Goal: Transaction & Acquisition: Download file/media

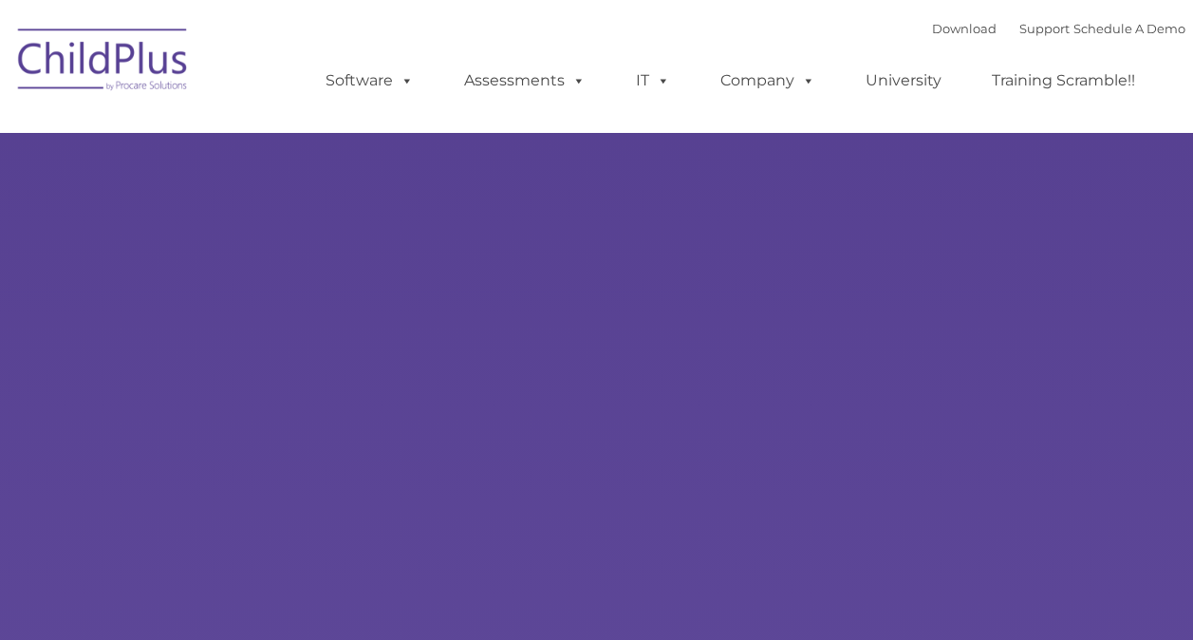
type input ""
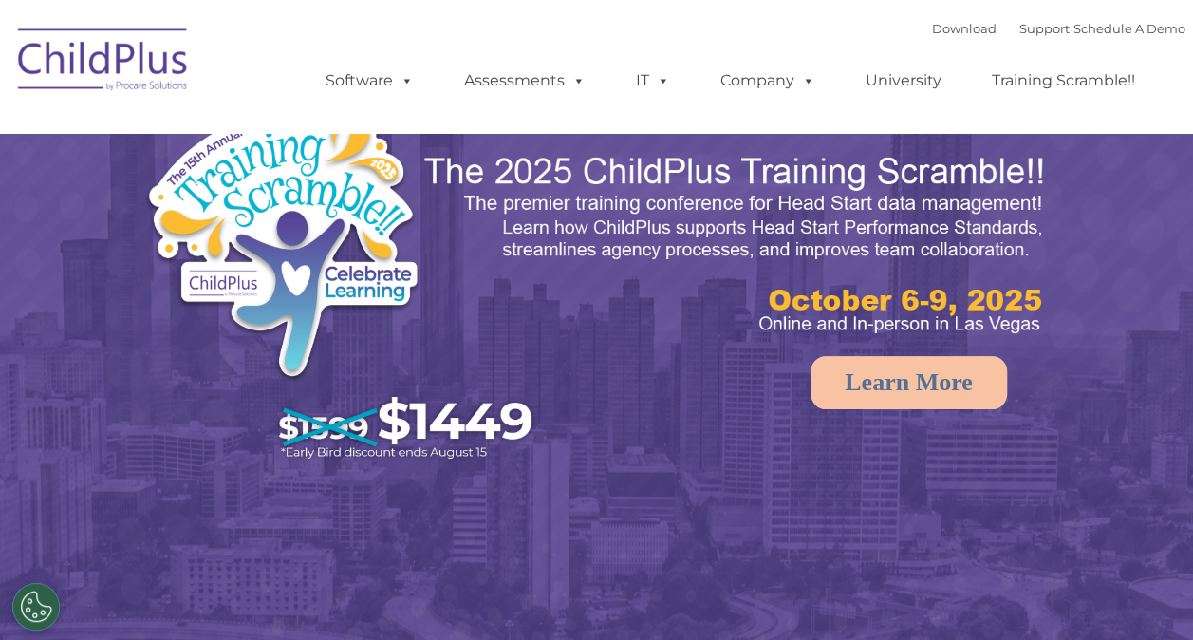
select select "MEDIUM"
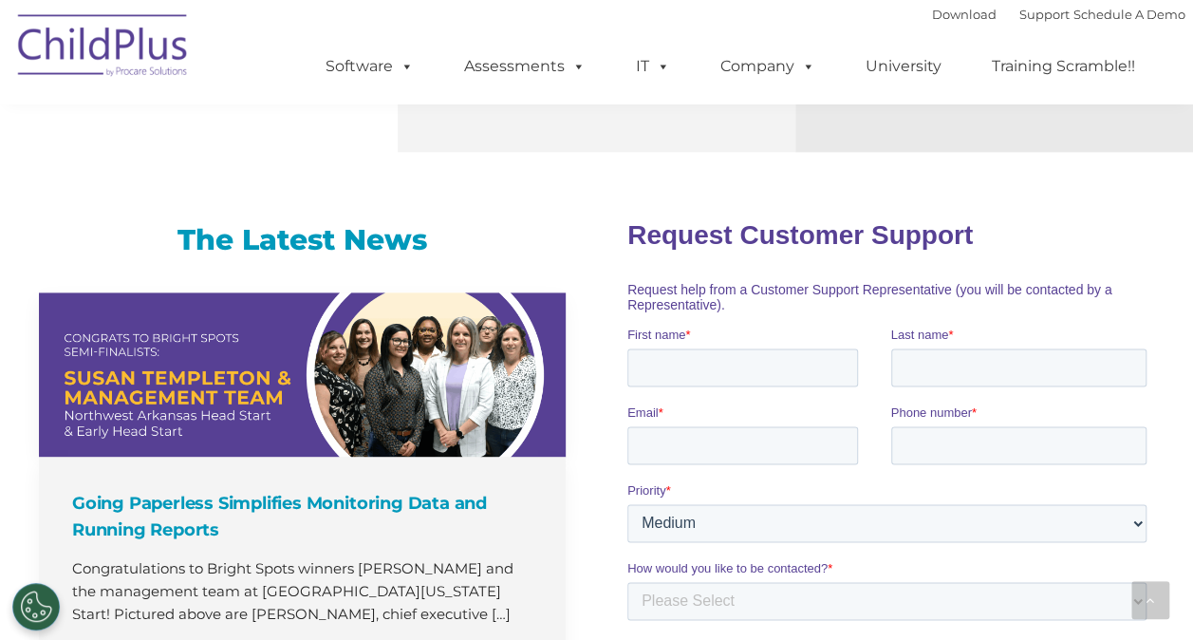
scroll to position [1162, 0]
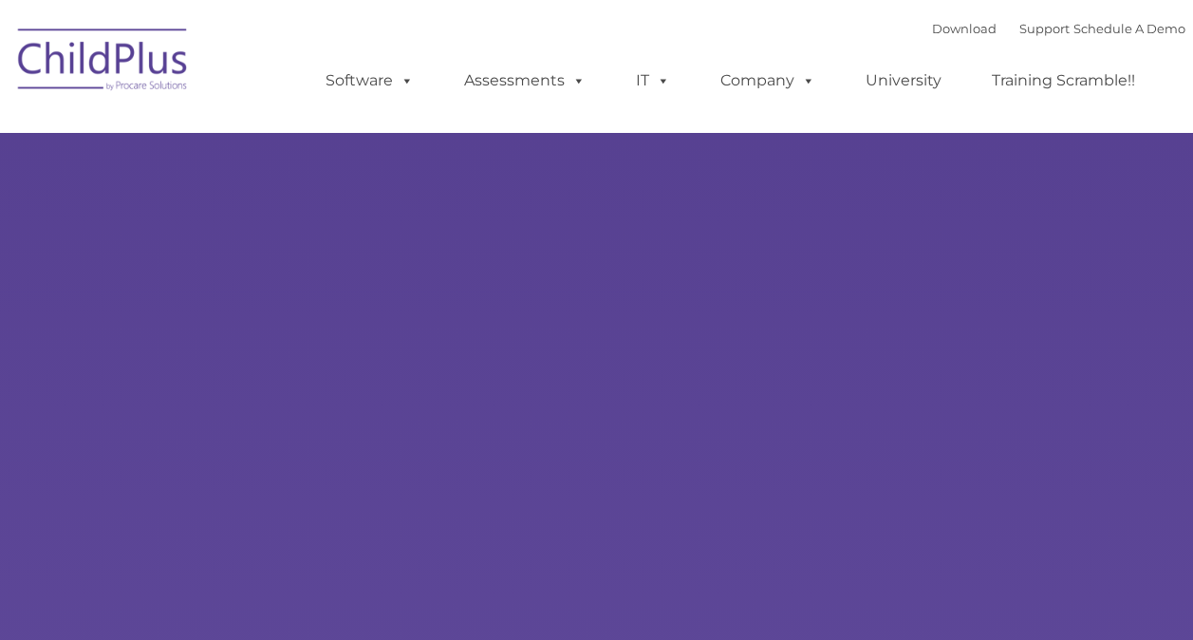
type input ""
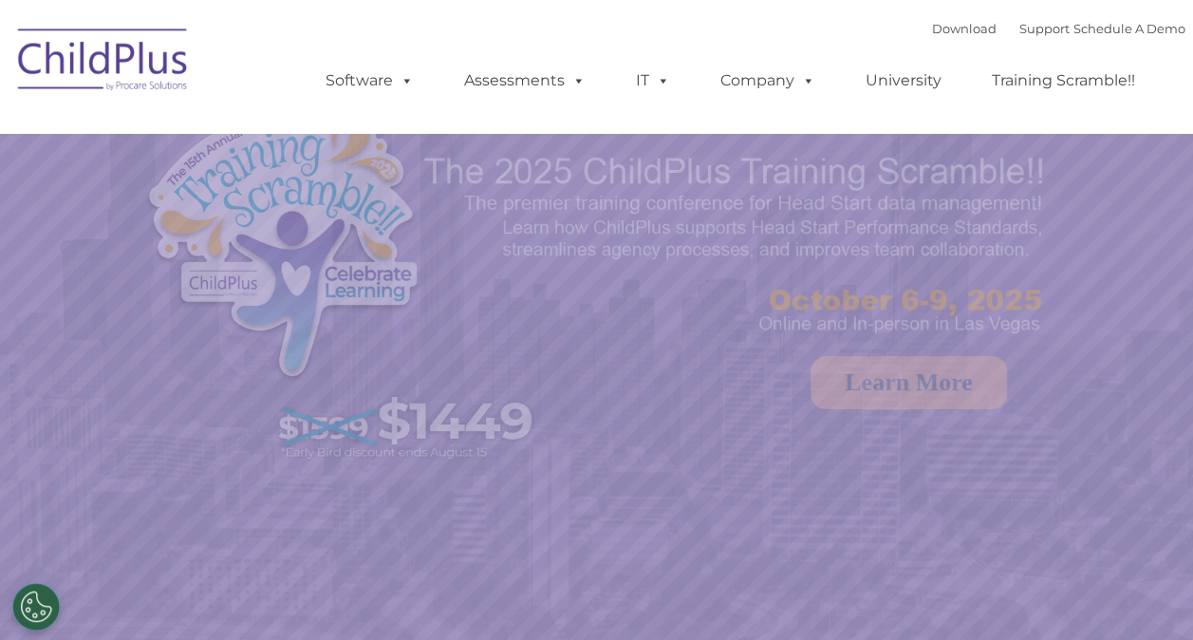
select select "MEDIUM"
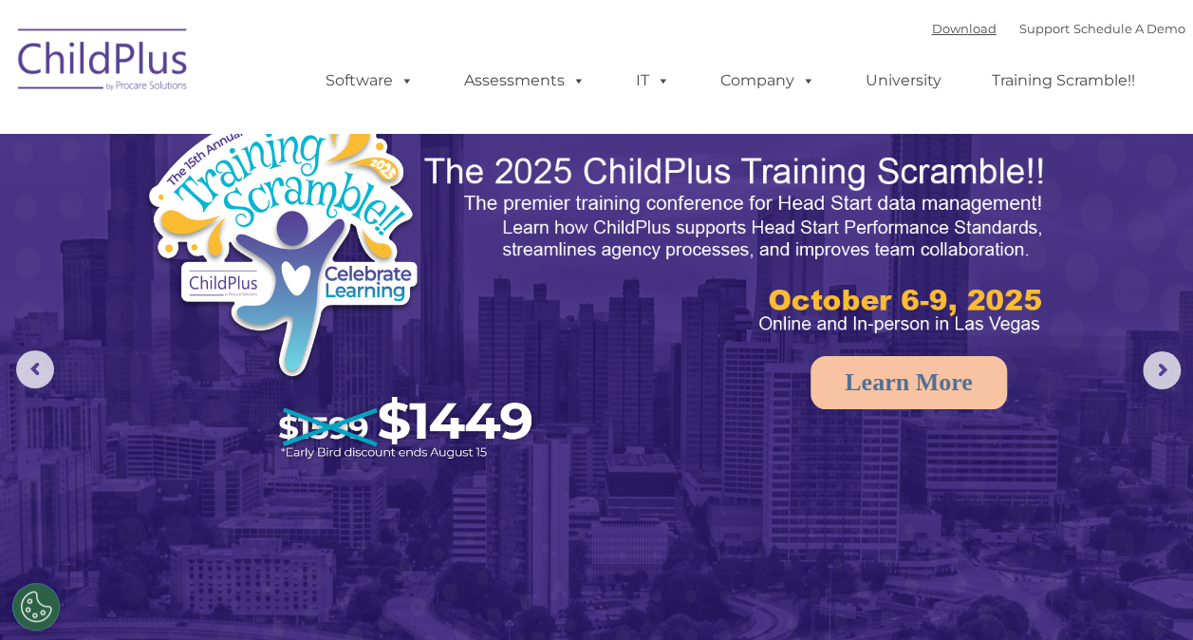
click at [957, 28] on link "Download" at bounding box center [964, 28] width 65 height 15
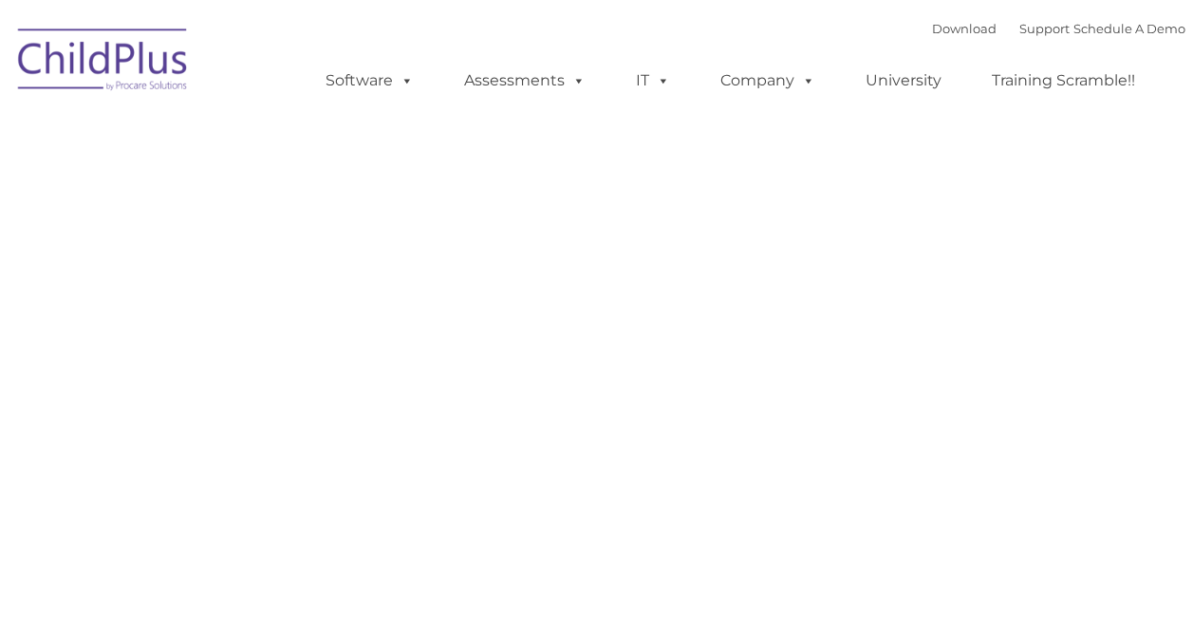
type input ""
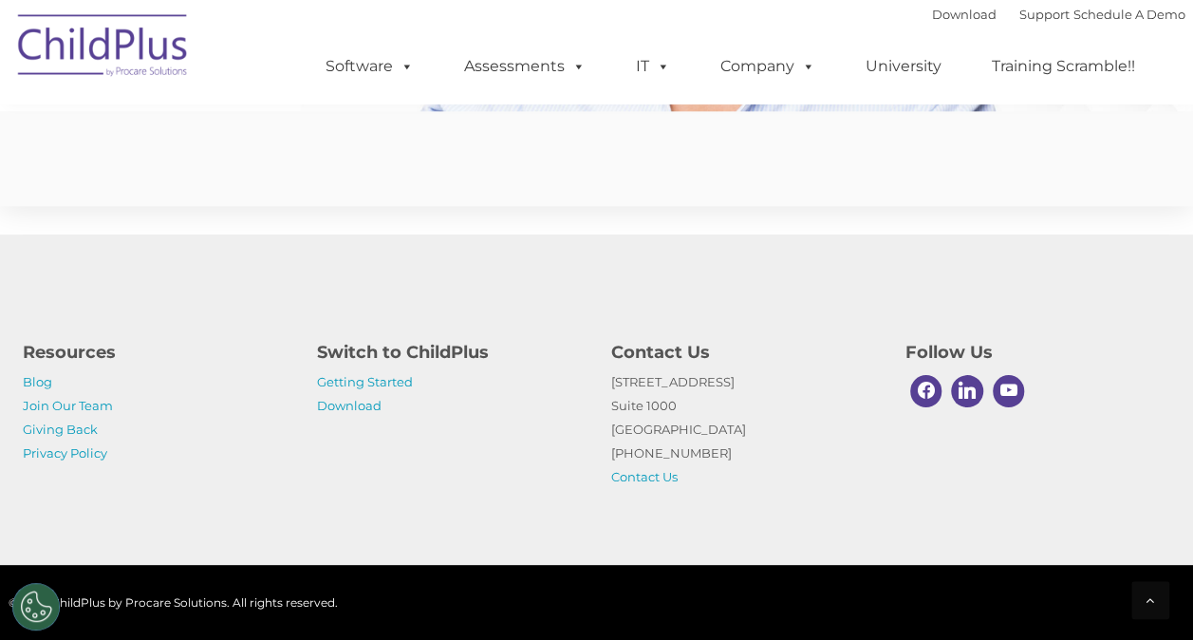
scroll to position [4735, 0]
click at [362, 402] on link "Download" at bounding box center [349, 405] width 65 height 15
